Goal: Book appointment/travel/reservation

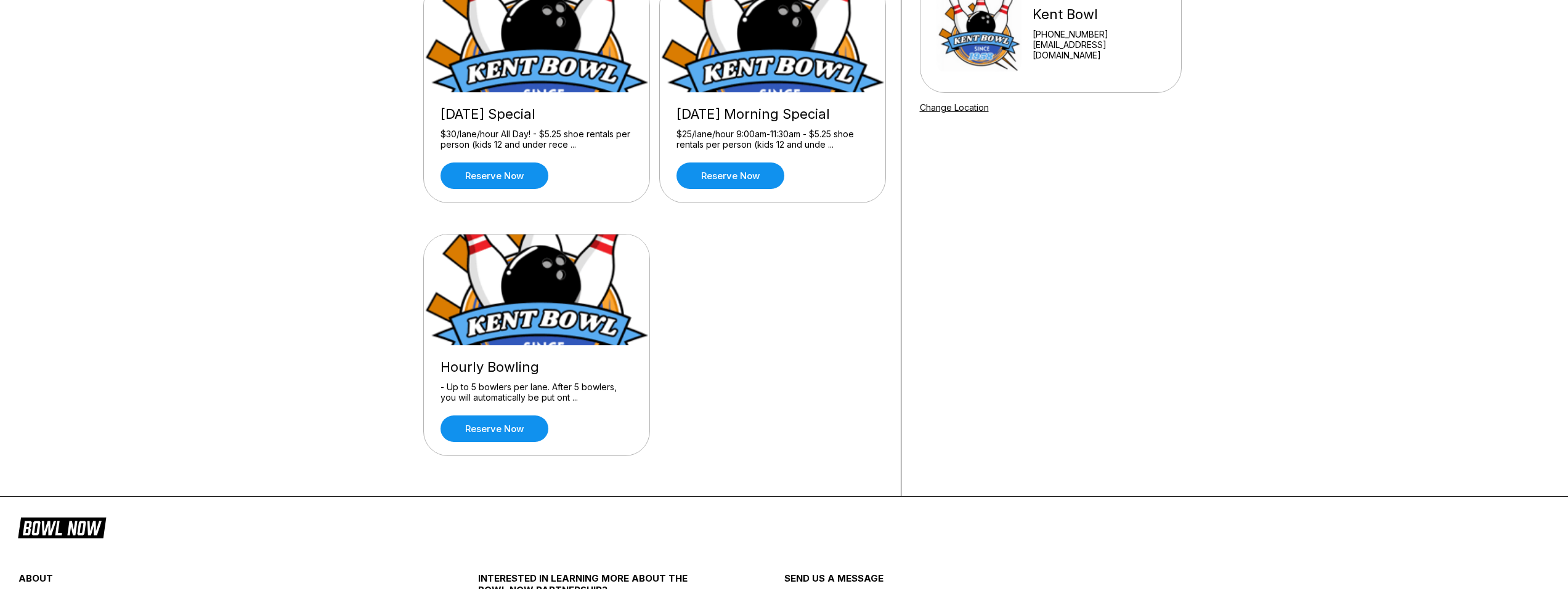
scroll to position [185, 0]
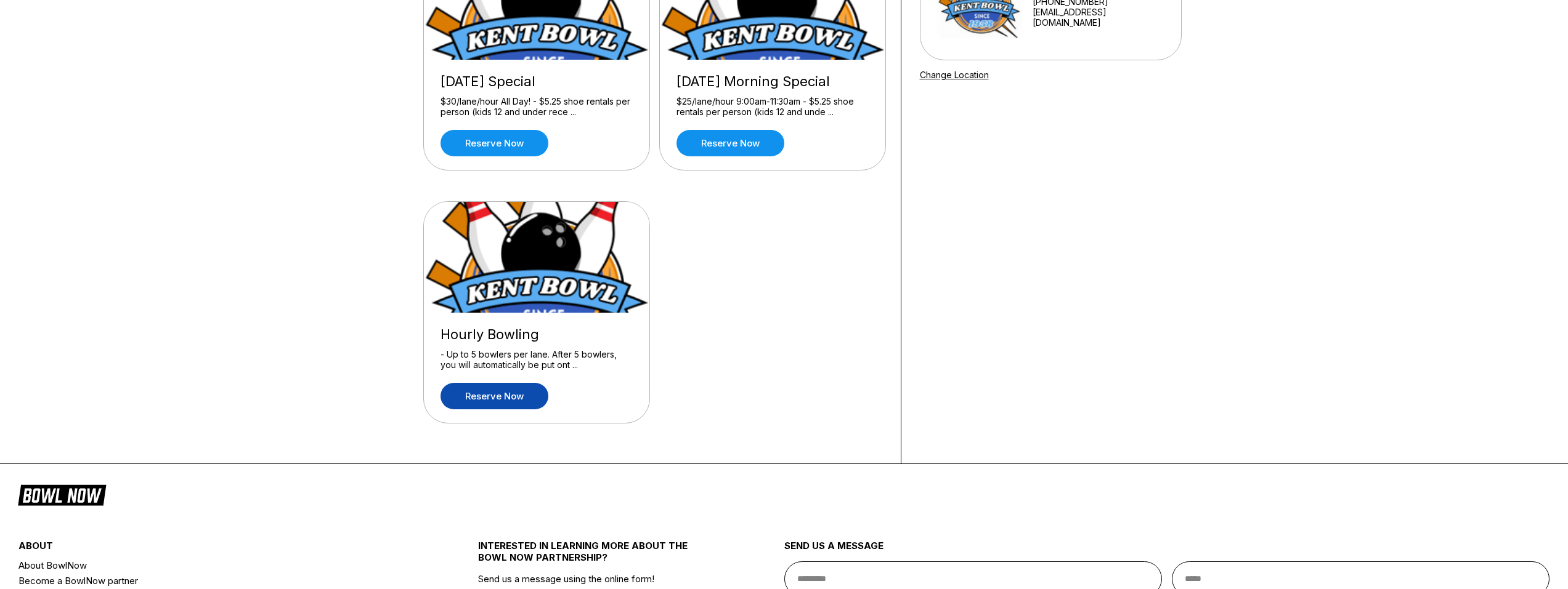
click at [512, 390] on link "Reserve now" at bounding box center [494, 397] width 108 height 27
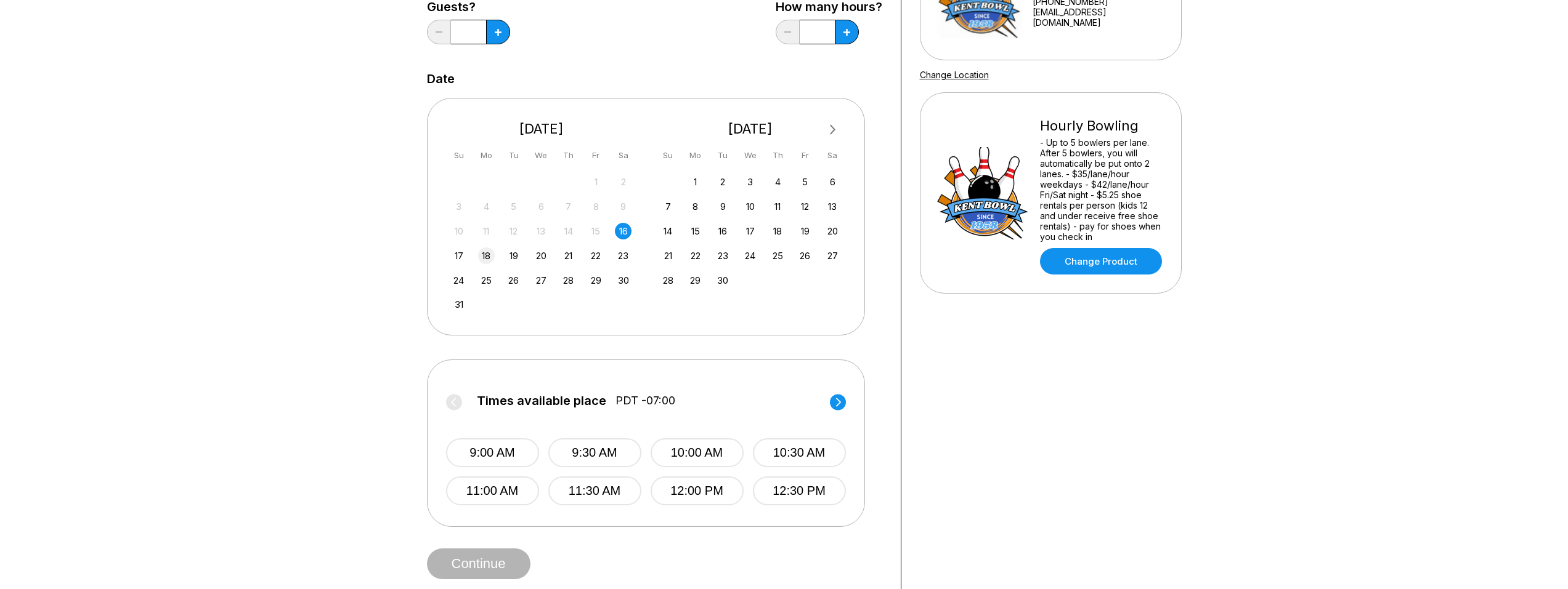
click at [489, 255] on div "18" at bounding box center [486, 256] width 17 height 17
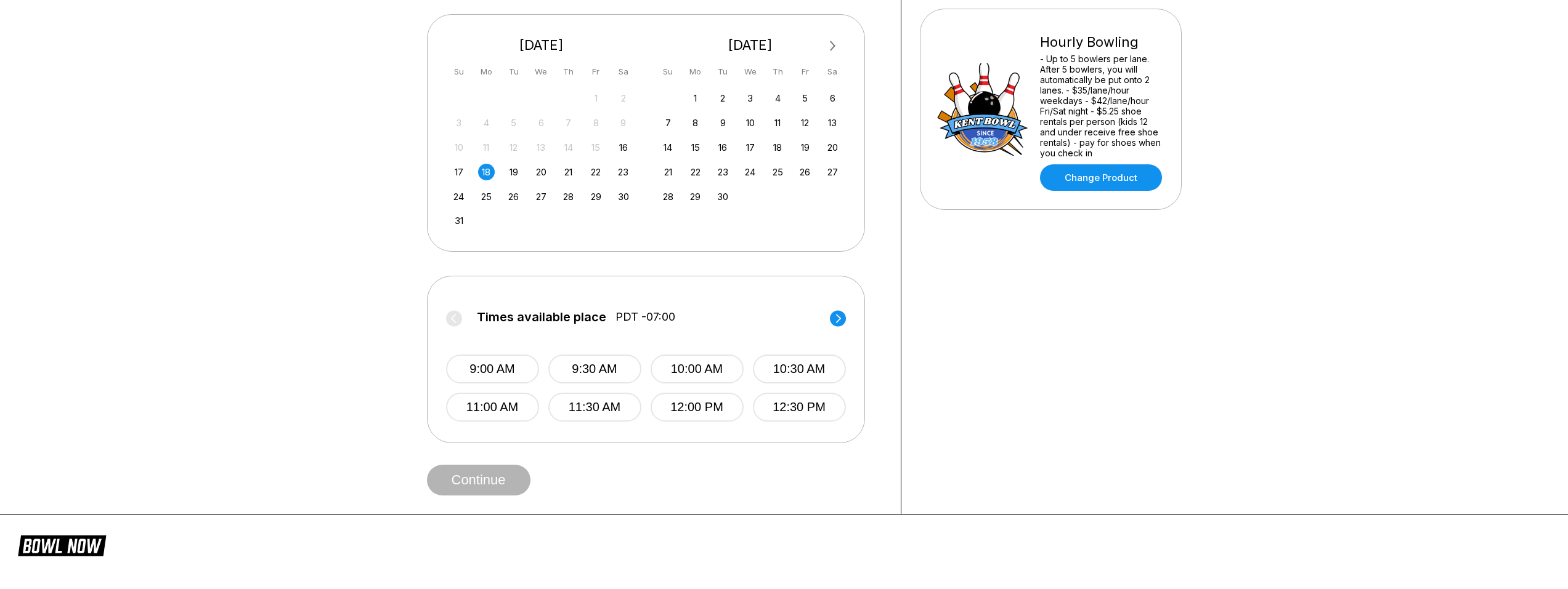
scroll to position [246, 0]
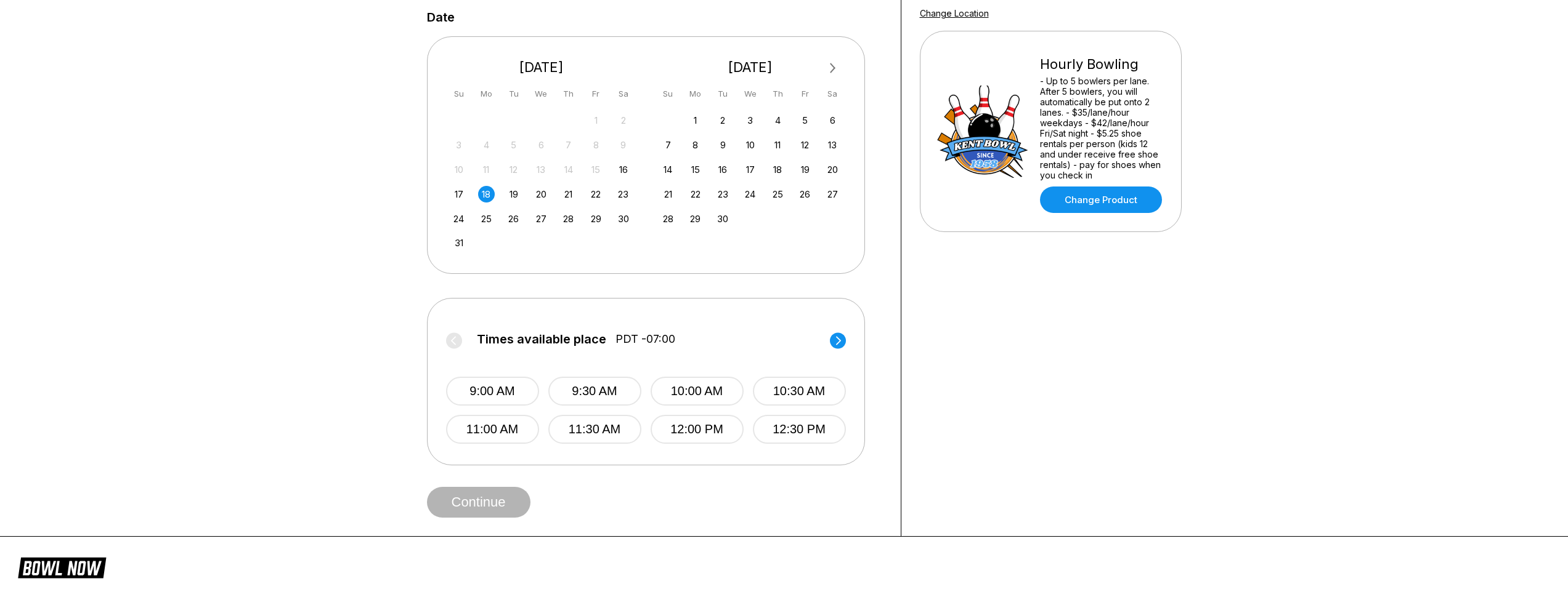
click at [624, 168] on div "16" at bounding box center [624, 170] width 17 height 17
click at [841, 341] on icon at bounding box center [838, 341] width 5 height 8
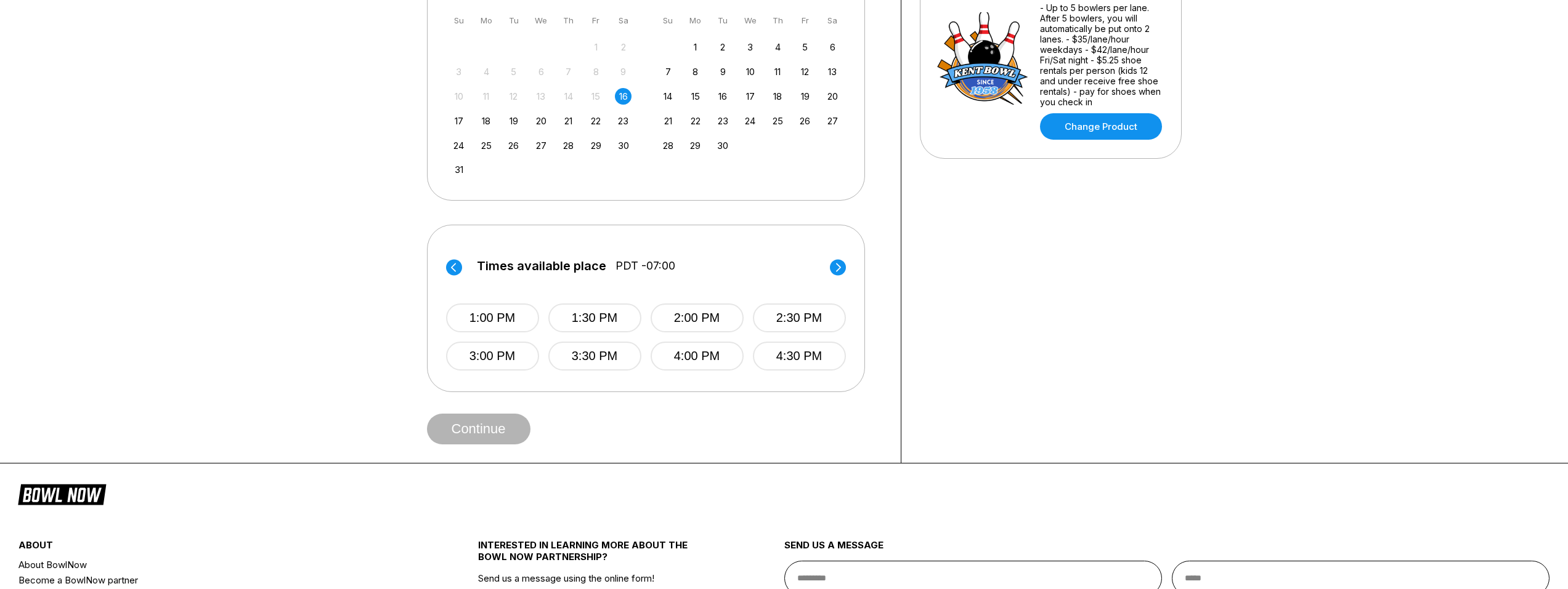
scroll to position [308, 0]
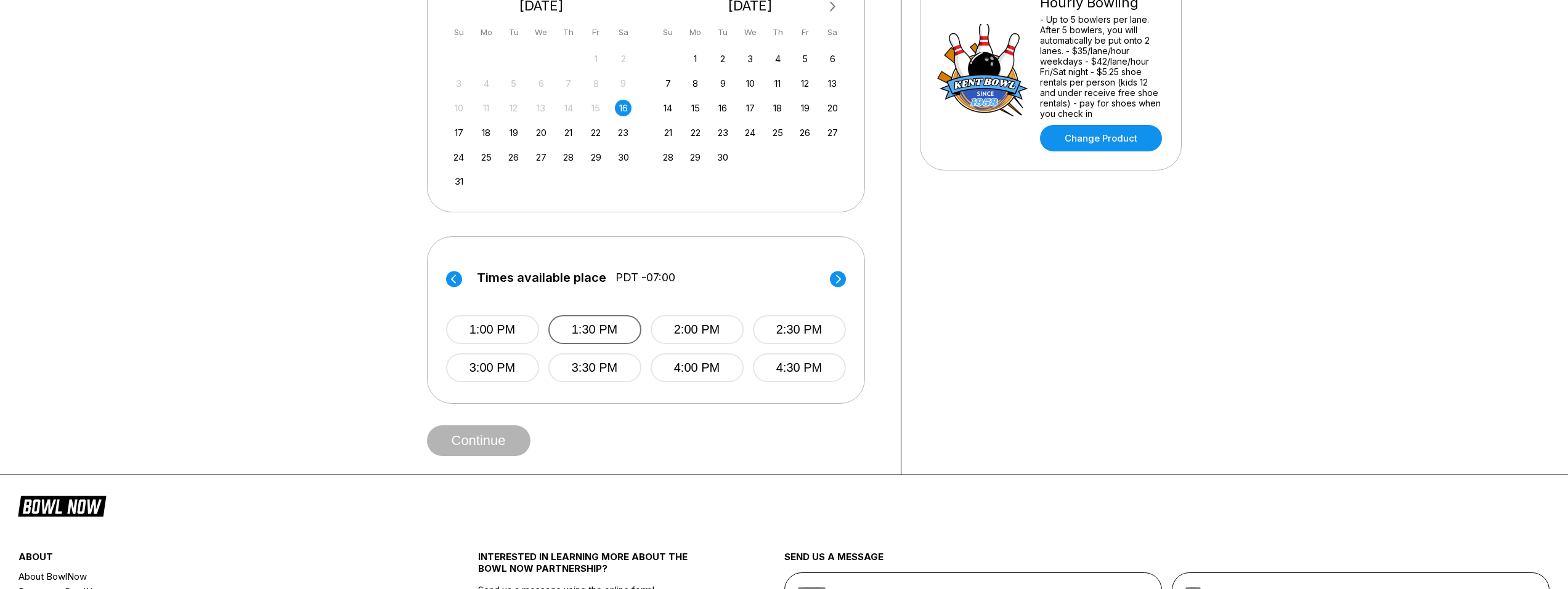
click at [595, 331] on button "1:30 PM" at bounding box center [594, 329] width 93 height 29
click at [495, 443] on button "Continue" at bounding box center [479, 440] width 104 height 31
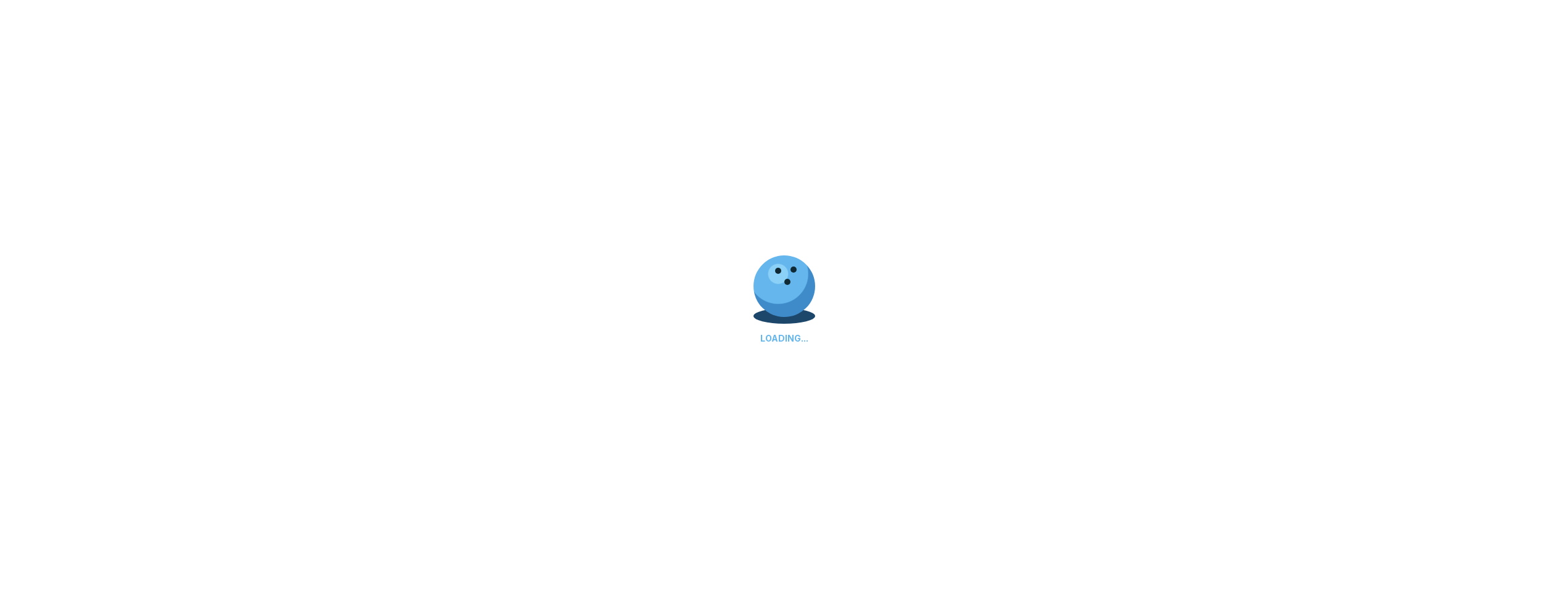
select select "**"
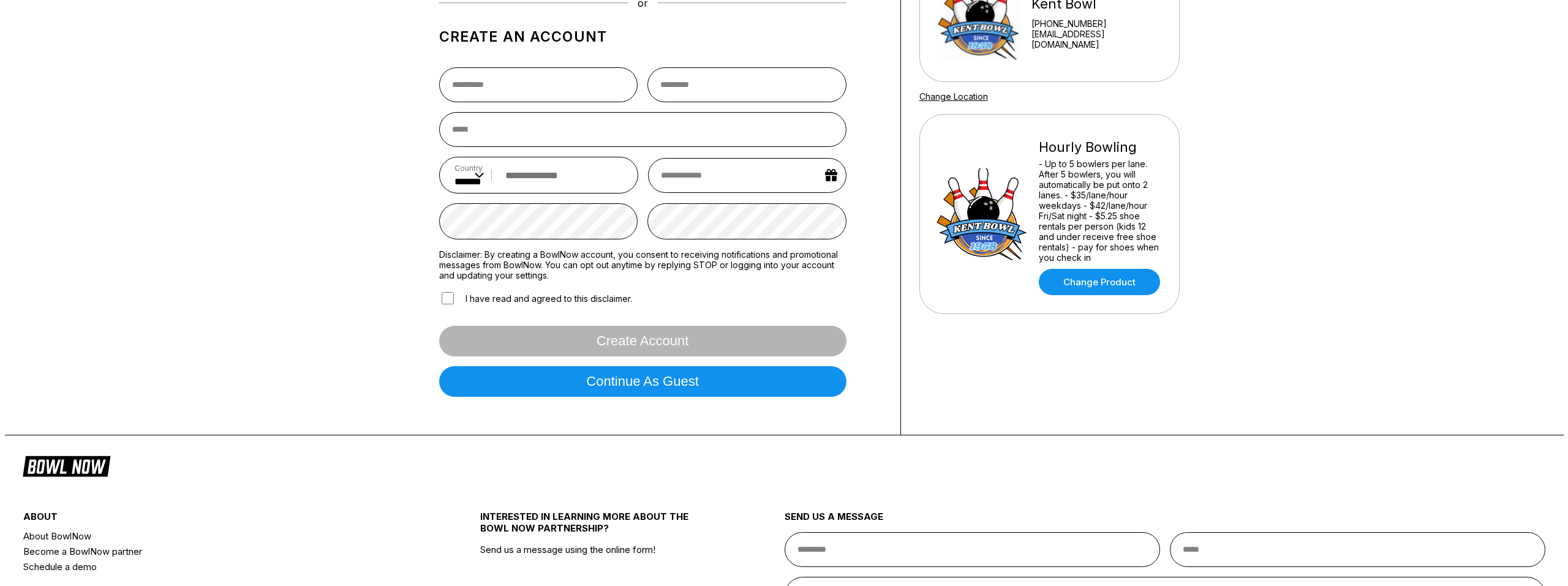
scroll to position [184, 0]
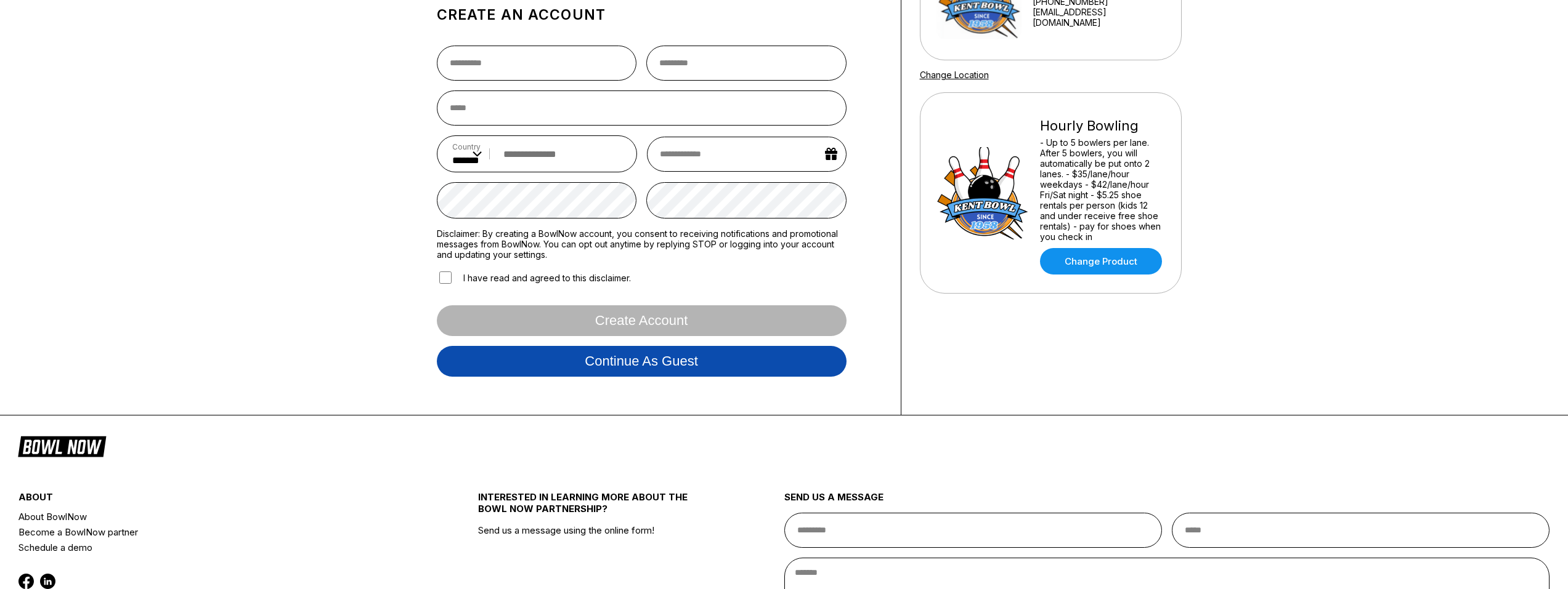
click at [695, 369] on button "Continue as guest" at bounding box center [642, 361] width 410 height 31
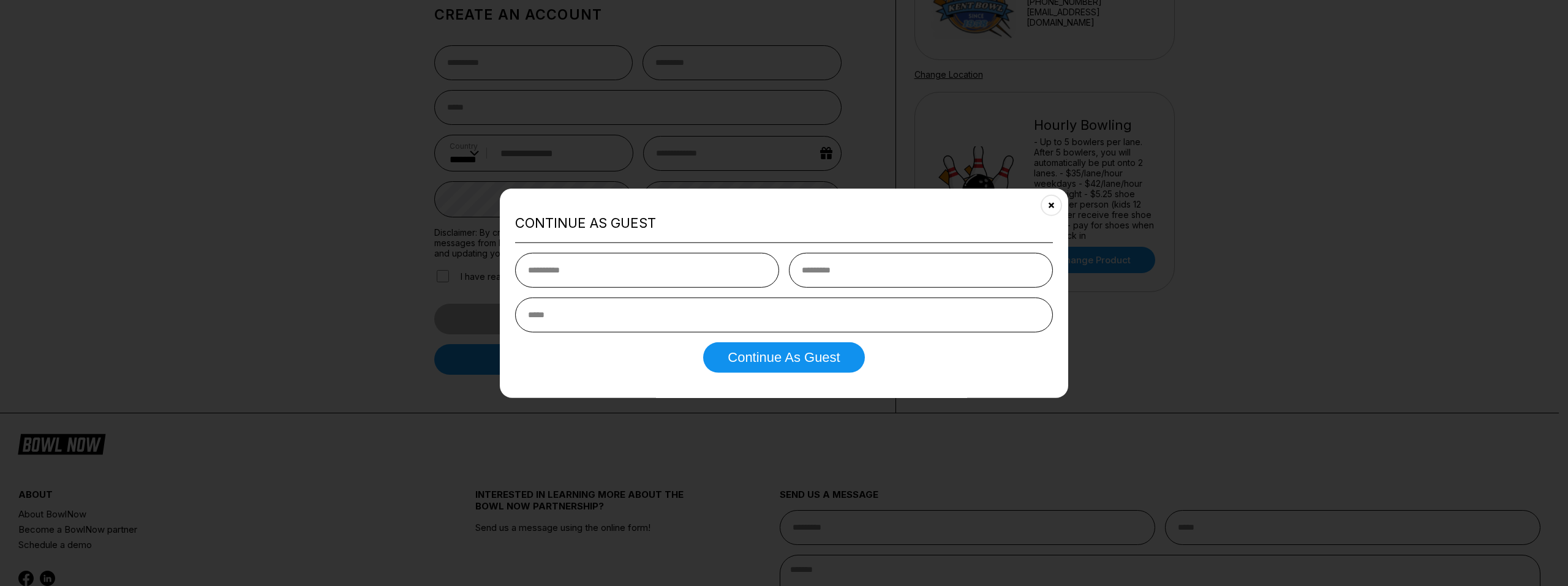
drag, startPoint x: 683, startPoint y: 367, endPoint x: 684, endPoint y: 360, distance: 7.1
